Goal: Information Seeking & Learning: Learn about a topic

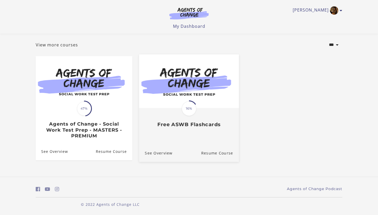
scroll to position [26, 0]
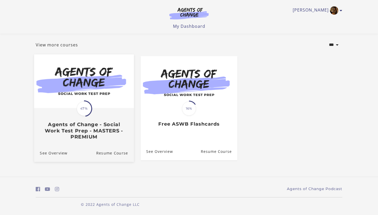
click at [101, 121] on div "Translation missing: en.liquid.partials.dashboard_course_card.progress_descript…" at bounding box center [84, 124] width 100 height 31
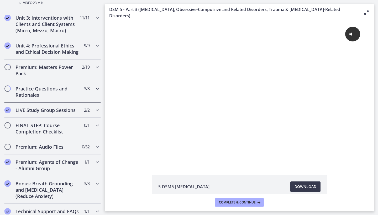
scroll to position [512, 0]
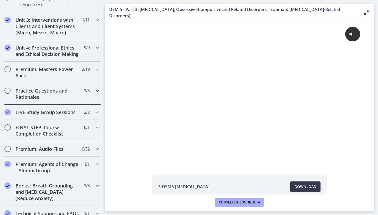
click at [44, 94] on h2 "Practice Questions and Rationales" at bounding box center [47, 94] width 64 height 13
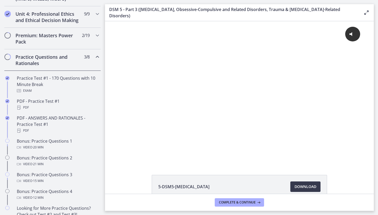
scroll to position [221, 0]
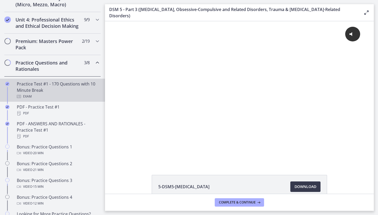
click at [65, 92] on div "Practice Test #1 - 170 Questions with 10 Minute Break Exam" at bounding box center [58, 90] width 82 height 19
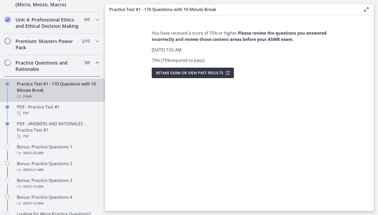
click at [206, 73] on span "Retake Exam OR View Past Results" at bounding box center [189, 73] width 67 height 6
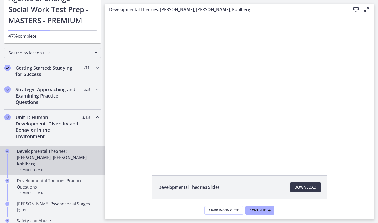
scroll to position [25, 0]
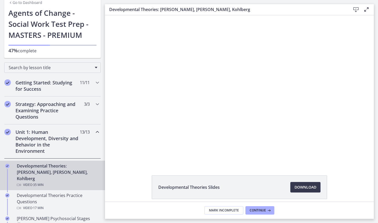
click at [92, 133] on div "Unit 1: Human Development, Diversity and Behavior in the Environment 13 / 13 Co…" at bounding box center [52, 141] width 97 height 34
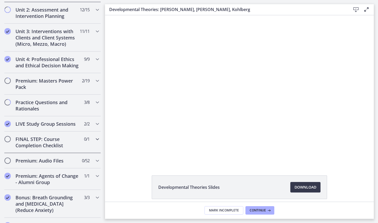
scroll to position [182, 0]
click at [78, 109] on h2 "Practice Questions and Rationales" at bounding box center [47, 105] width 64 height 13
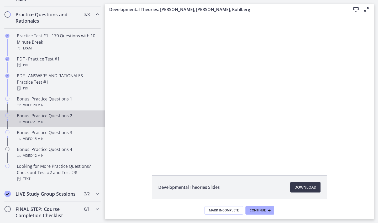
scroll to position [273, 0]
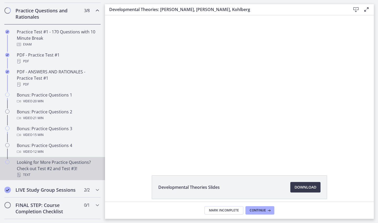
click at [44, 164] on div "Looking for More Practice Questions? Check out Test #2 and Test #3! Text" at bounding box center [58, 168] width 82 height 19
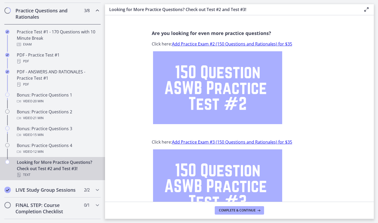
click at [208, 98] on img at bounding box center [217, 87] width 129 height 73
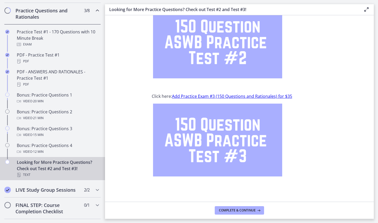
click at [206, 127] on img at bounding box center [217, 139] width 129 height 73
